Goal: Task Accomplishment & Management: Use online tool/utility

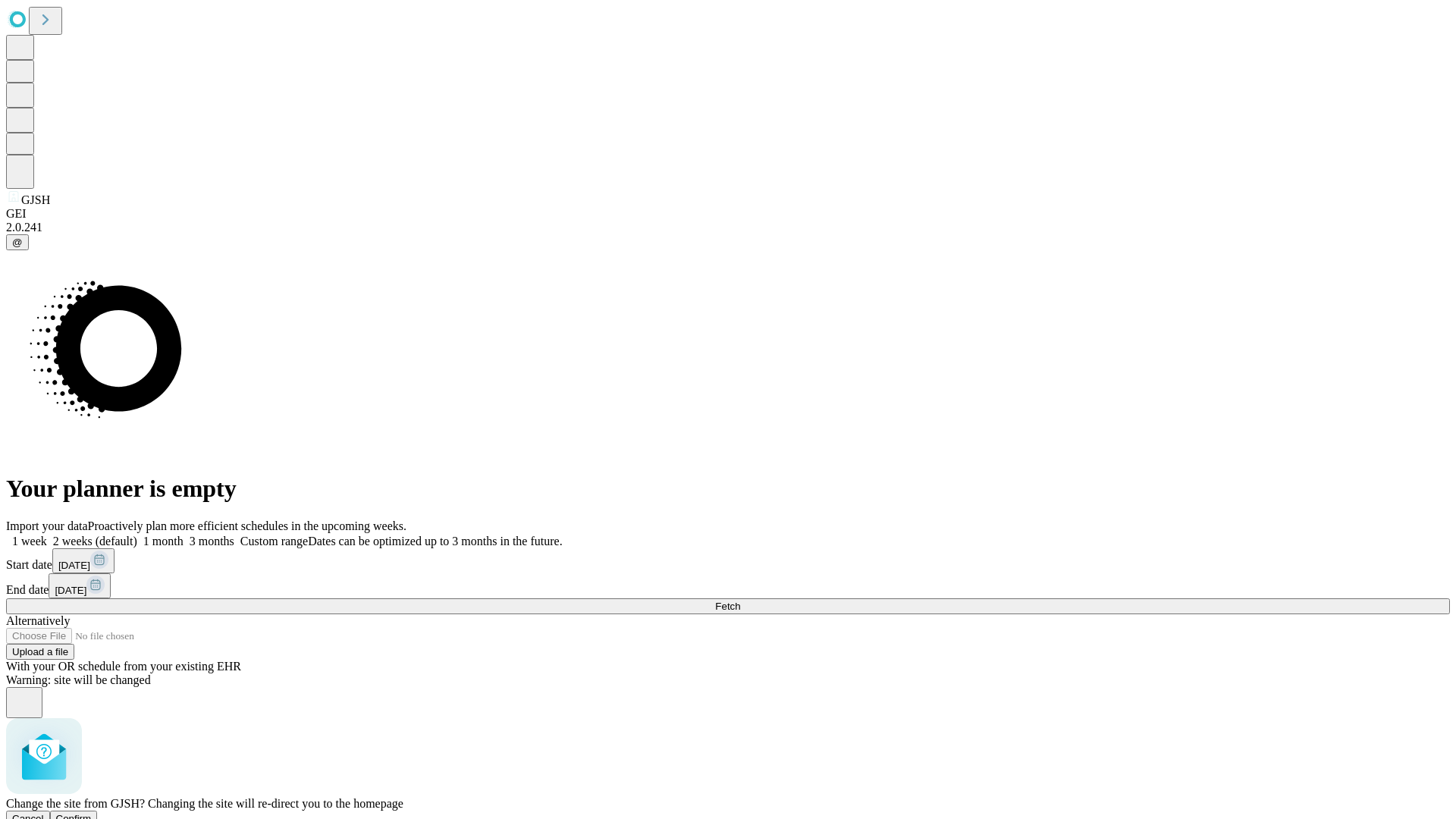
click at [91, 813] on span "Confirm" at bounding box center [74, 818] width 36 height 11
click at [138, 534] on label "2 weeks (default)" at bounding box center [91, 541] width 90 height 13
click at [740, 600] on span "Fetch" at bounding box center [727, 606] width 25 height 11
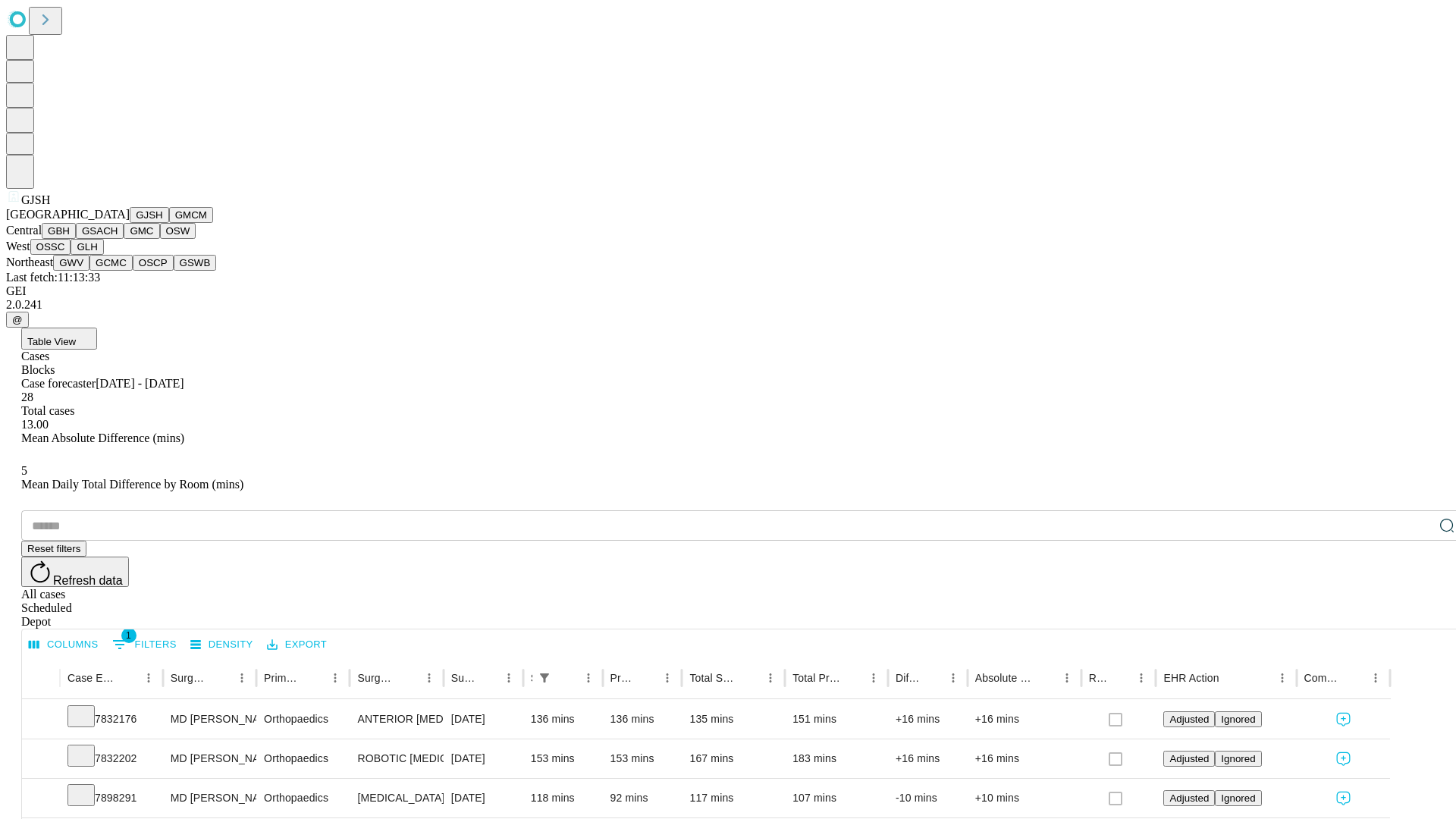
click at [169, 223] on button "GMCM" at bounding box center [191, 215] width 44 height 16
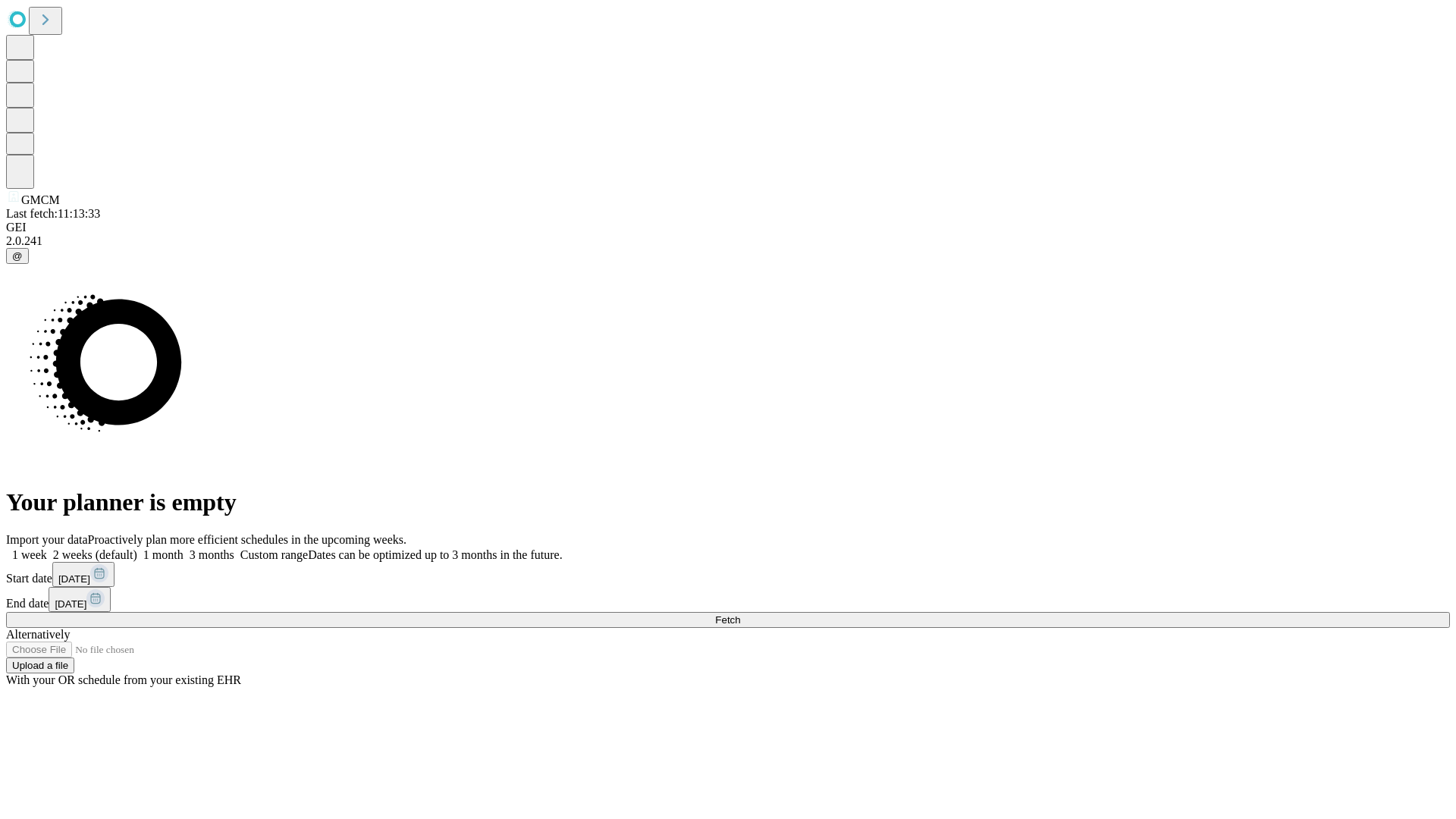
click at [138, 548] on label "2 weeks (default)" at bounding box center [91, 554] width 90 height 13
click at [740, 614] on span "Fetch" at bounding box center [727, 619] width 25 height 11
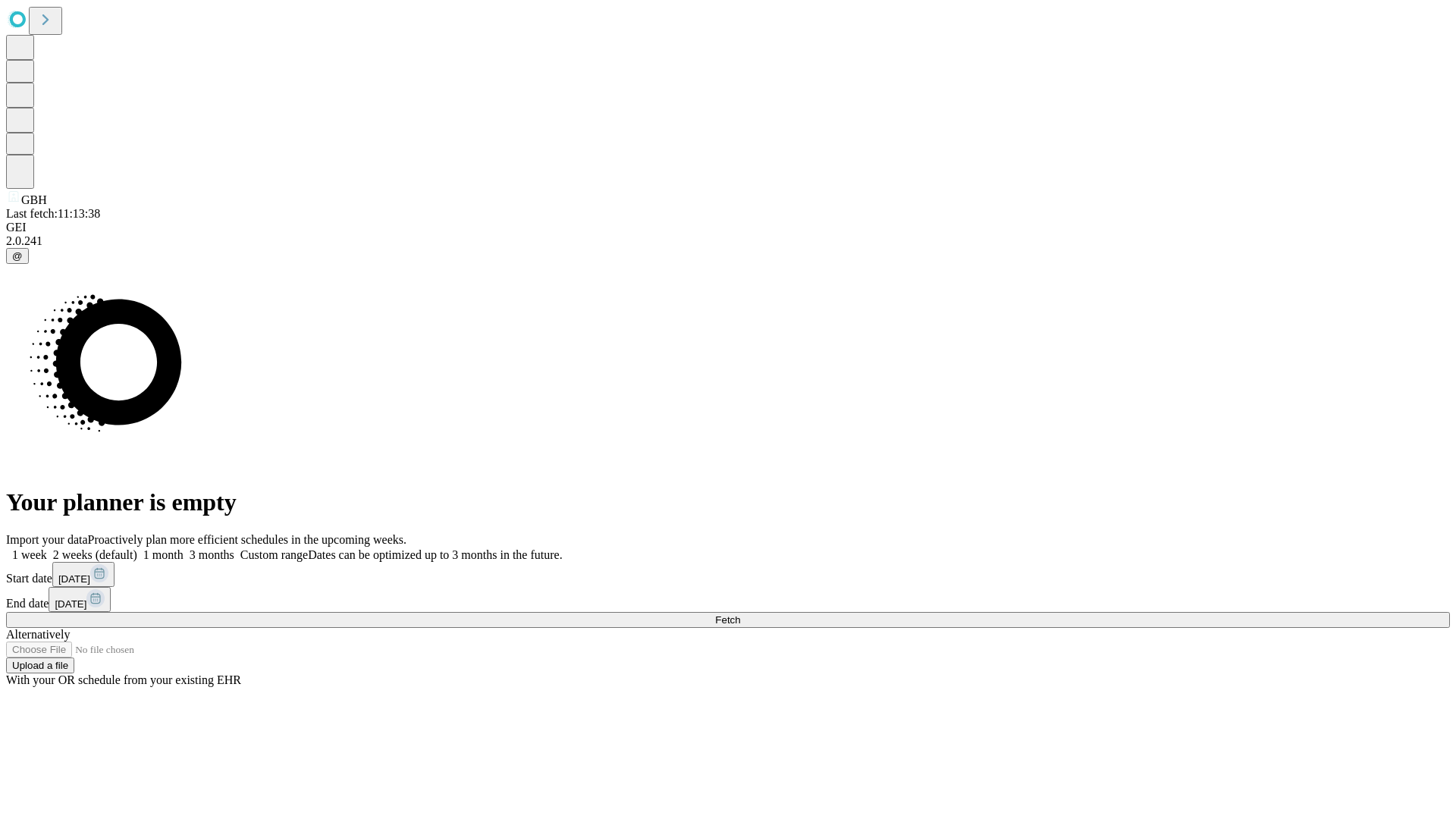
click at [138, 548] on label "2 weeks (default)" at bounding box center [91, 554] width 90 height 13
click at [740, 614] on span "Fetch" at bounding box center [727, 619] width 25 height 11
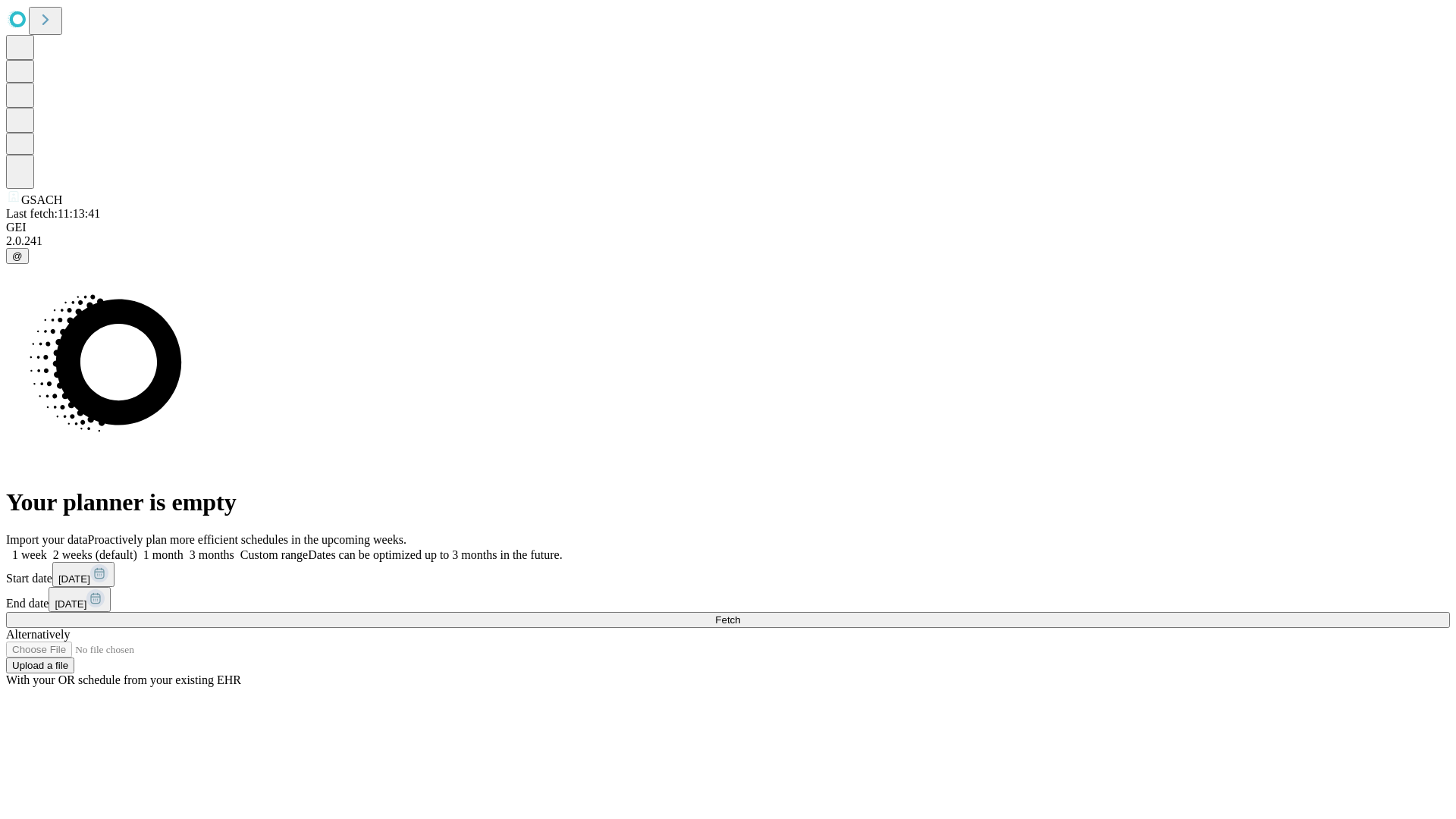
click at [740, 614] on span "Fetch" at bounding box center [727, 619] width 25 height 11
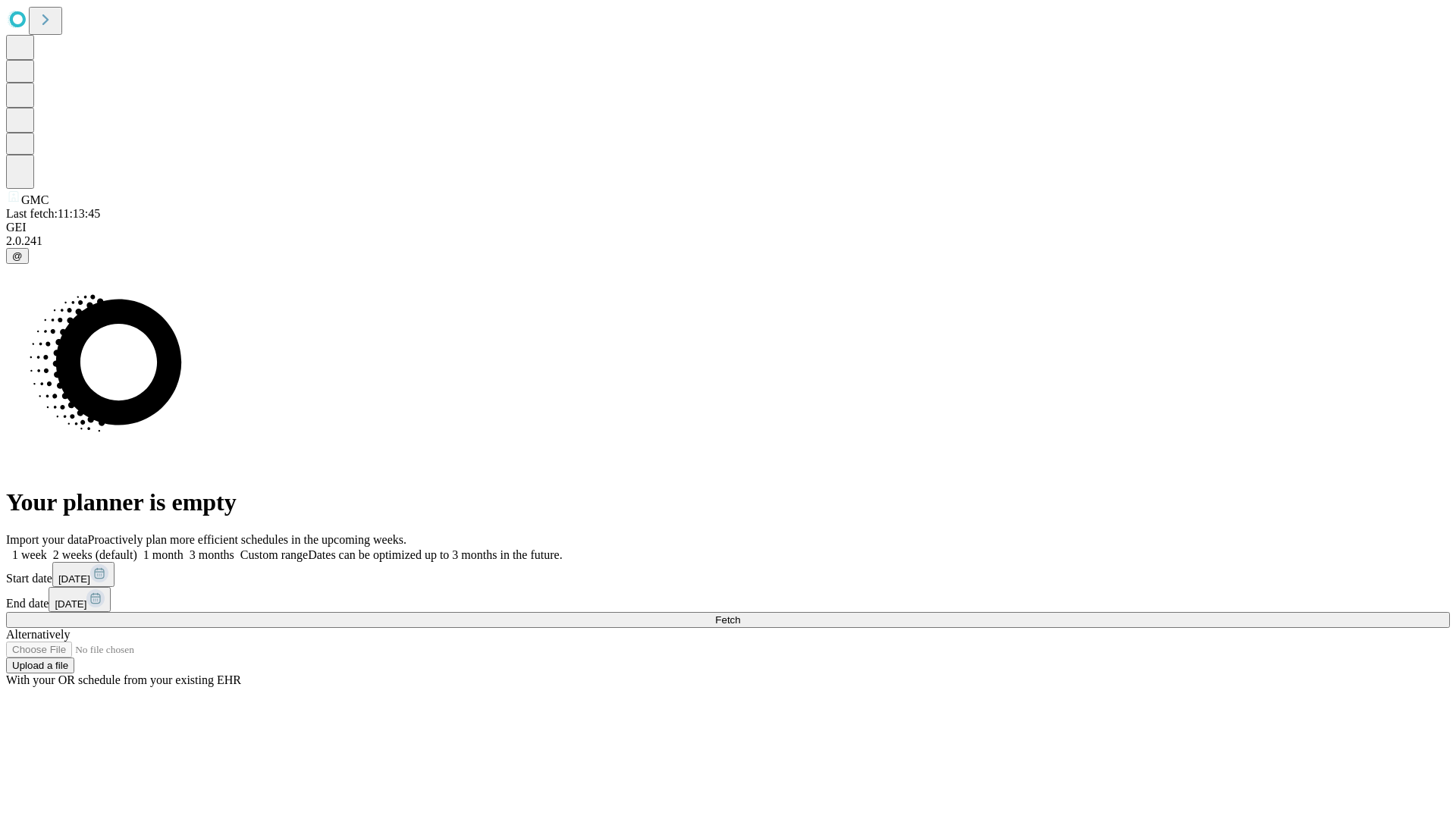
click at [138, 548] on label "2 weeks (default)" at bounding box center [91, 554] width 90 height 13
click at [740, 614] on span "Fetch" at bounding box center [727, 619] width 25 height 11
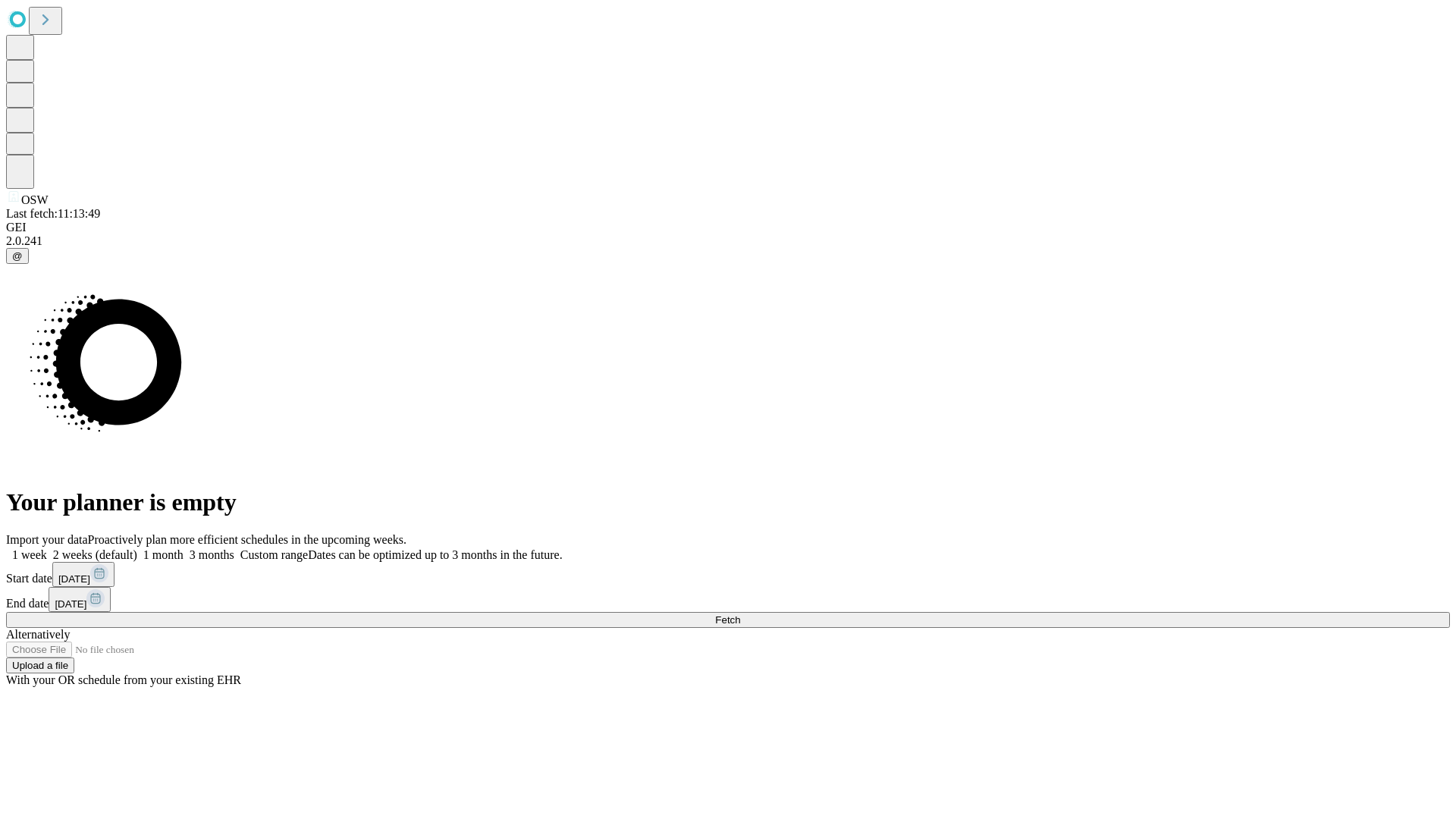
click at [138, 548] on label "2 weeks (default)" at bounding box center [91, 554] width 90 height 13
click at [740, 614] on span "Fetch" at bounding box center [727, 619] width 25 height 11
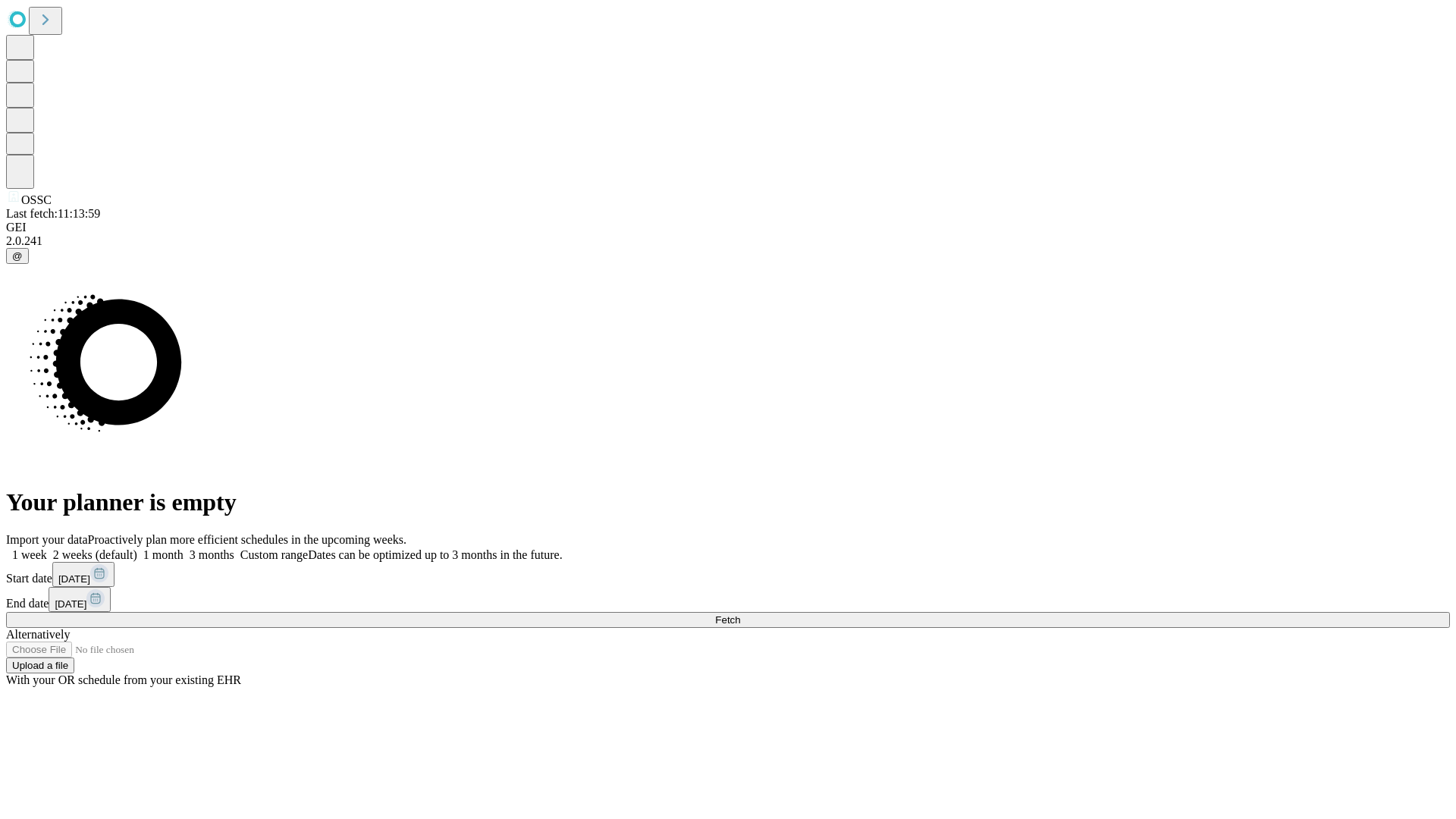
click at [138, 548] on label "2 weeks (default)" at bounding box center [91, 554] width 90 height 13
click at [740, 614] on span "Fetch" at bounding box center [727, 619] width 25 height 11
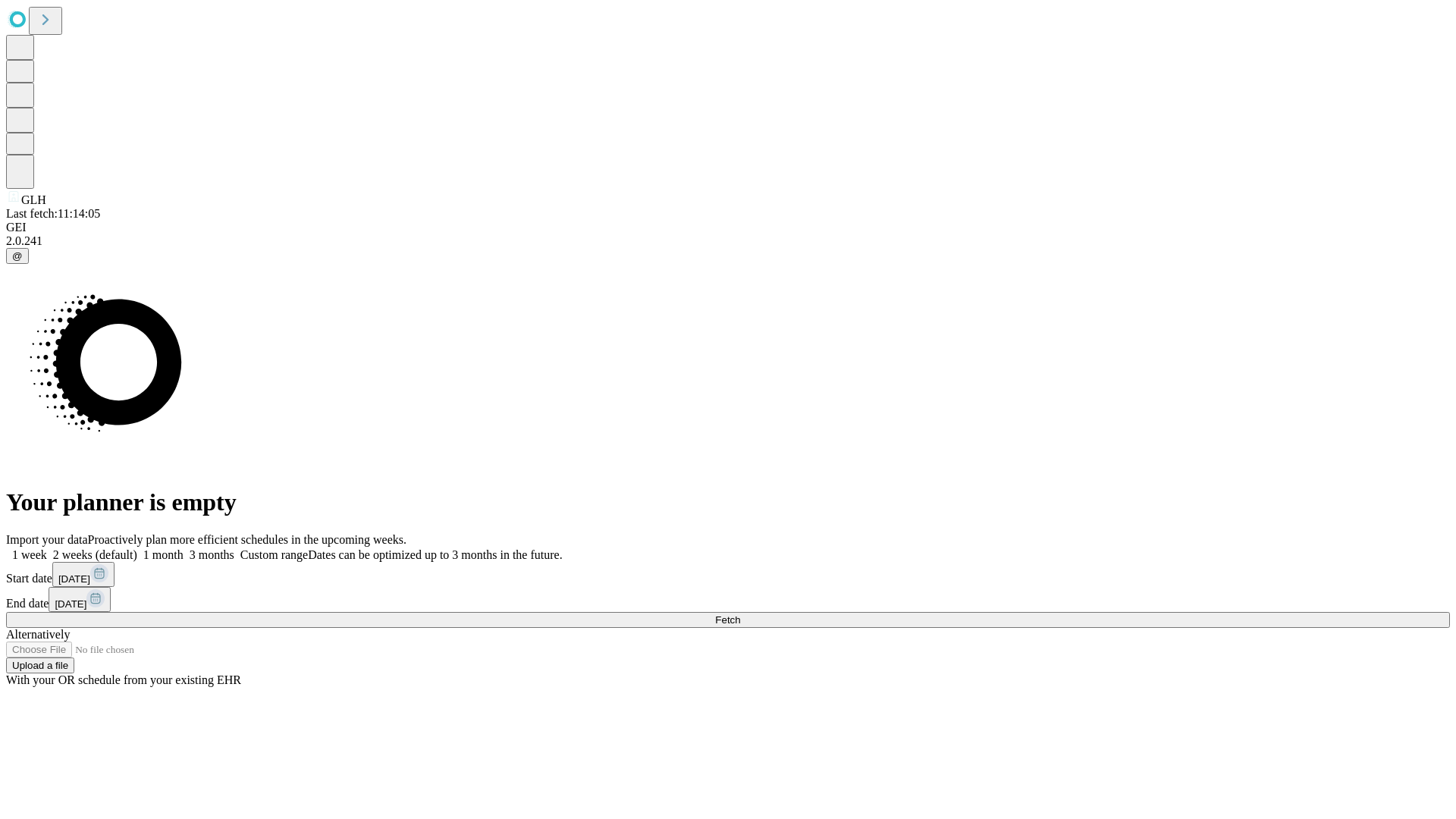
click at [138, 548] on label "2 weeks (default)" at bounding box center [91, 554] width 90 height 13
click at [740, 614] on span "Fetch" at bounding box center [727, 619] width 25 height 11
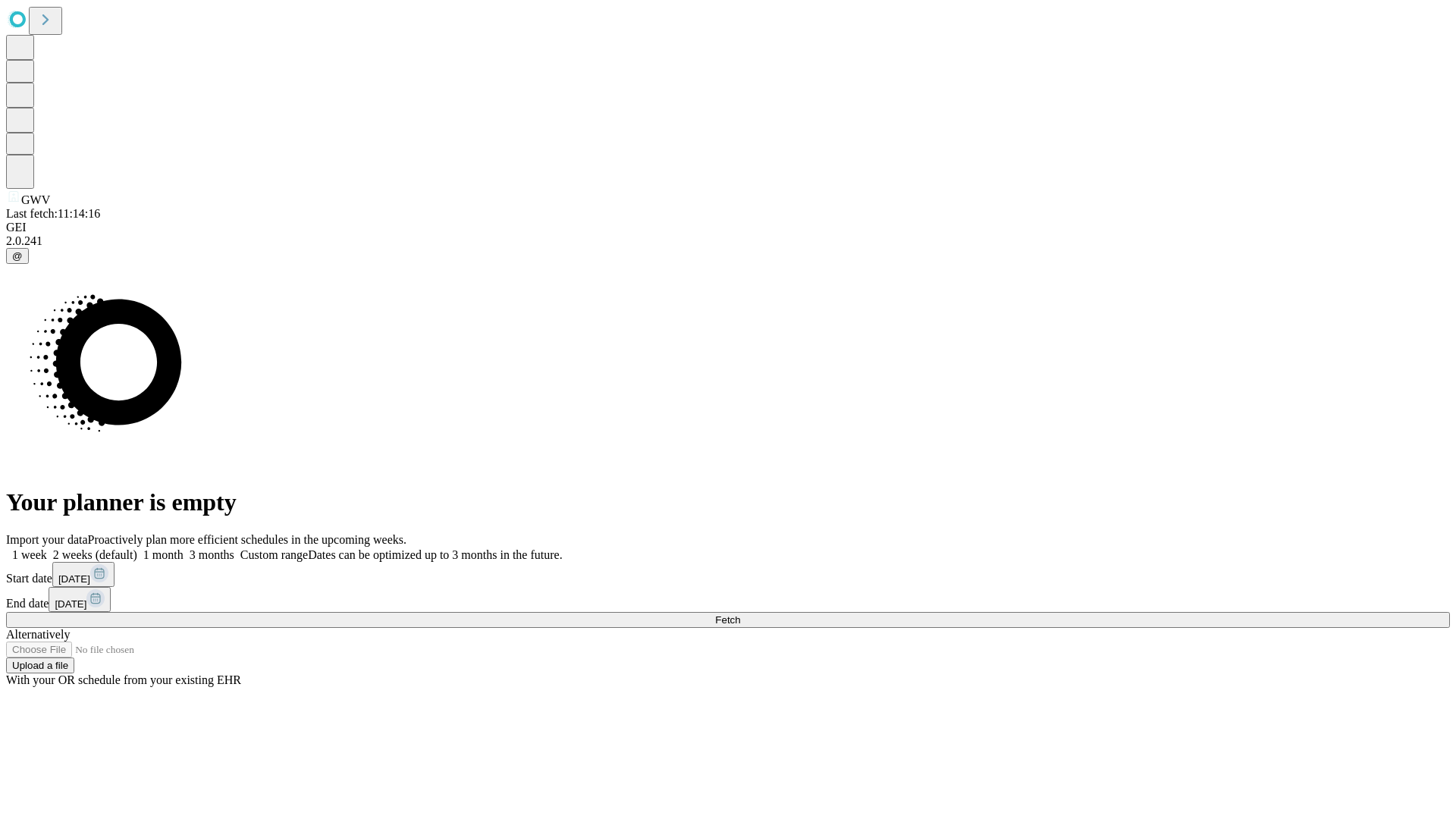
click at [138, 548] on label "2 weeks (default)" at bounding box center [91, 554] width 90 height 13
click at [740, 614] on span "Fetch" at bounding box center [727, 619] width 25 height 11
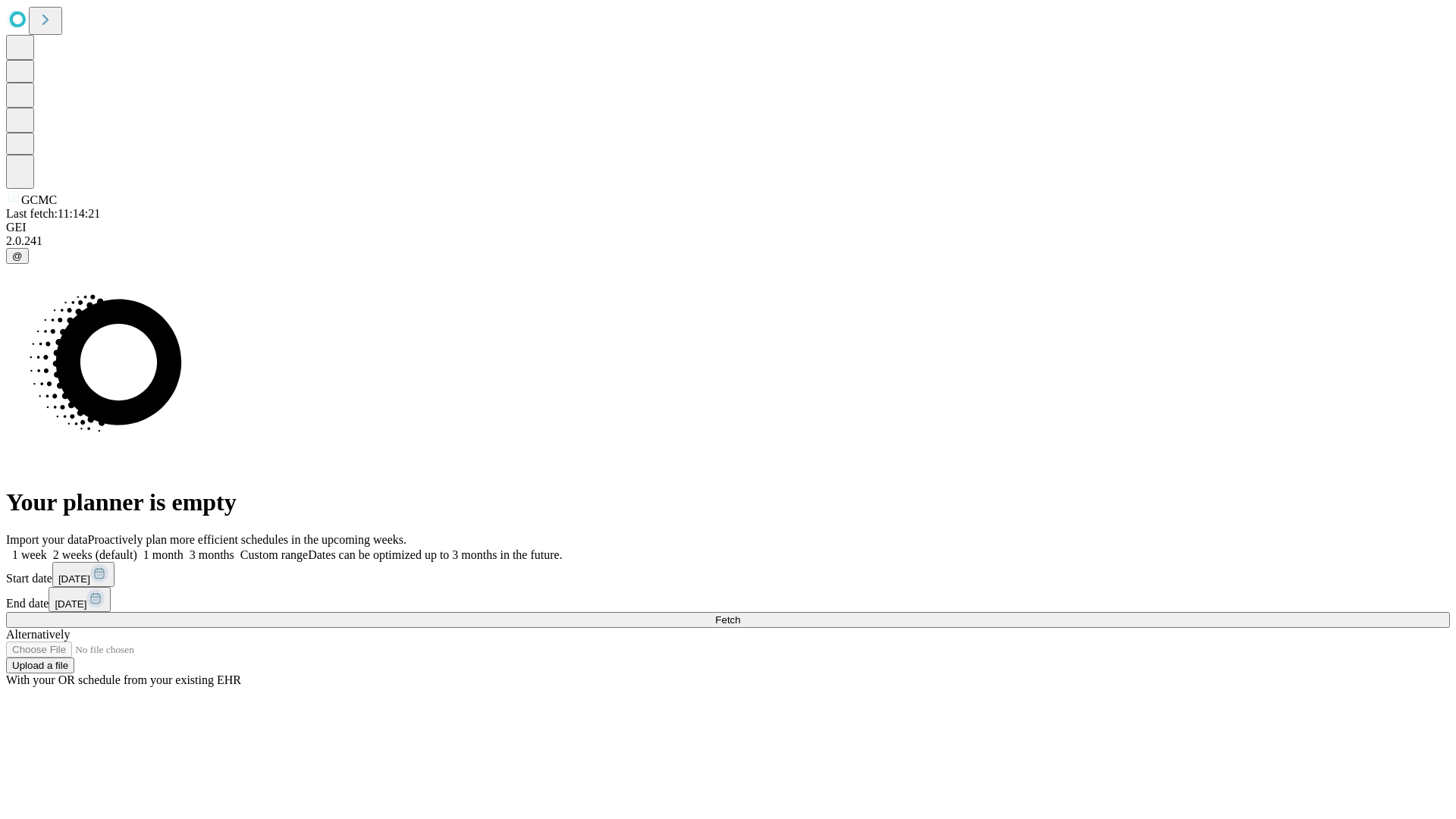
click at [138, 548] on label "2 weeks (default)" at bounding box center [91, 554] width 90 height 13
click at [740, 614] on span "Fetch" at bounding box center [727, 619] width 25 height 11
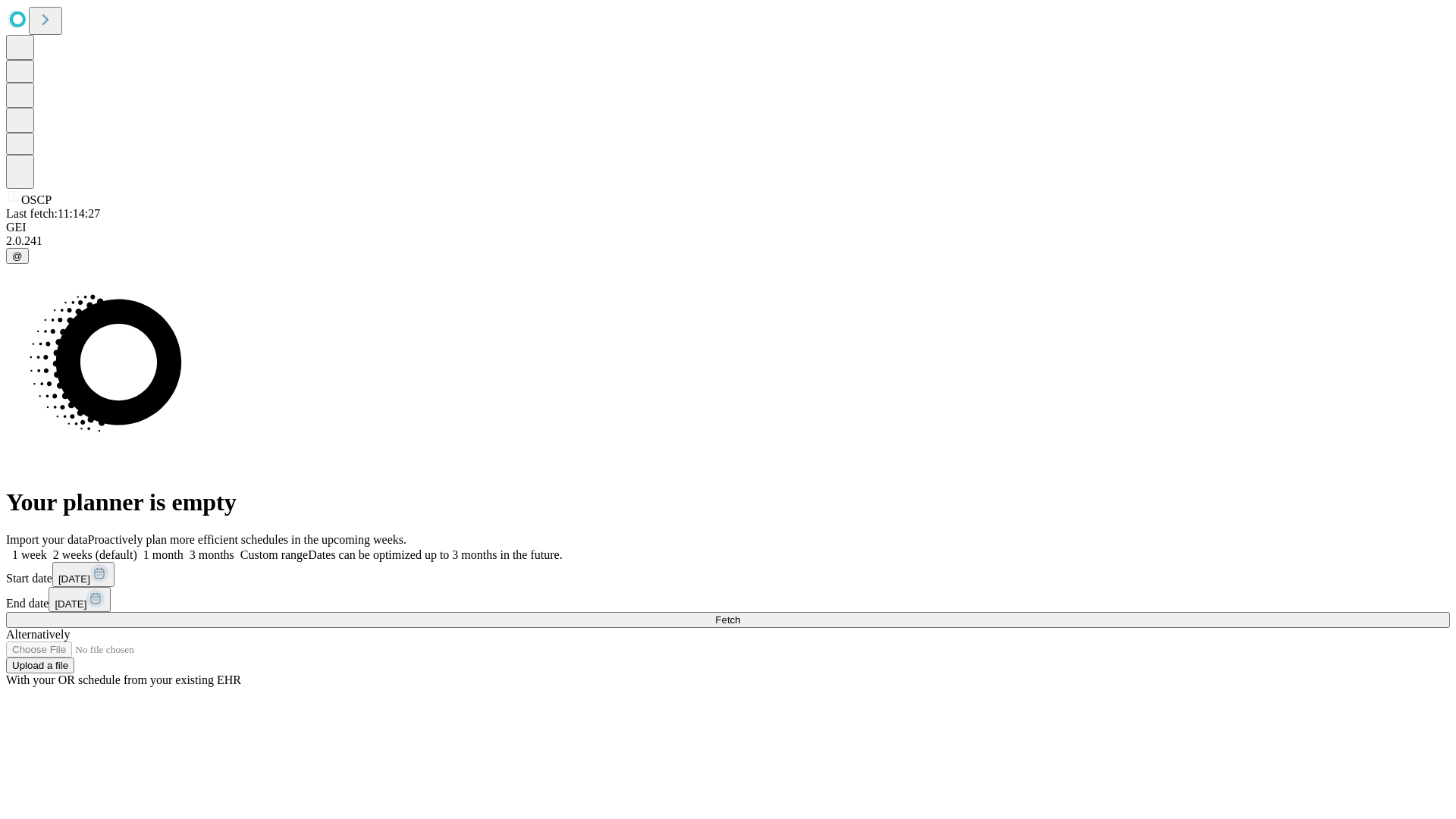
click at [138, 548] on label "2 weeks (default)" at bounding box center [91, 554] width 90 height 13
click at [740, 614] on span "Fetch" at bounding box center [727, 619] width 25 height 11
